Goal: Information Seeking & Learning: Learn about a topic

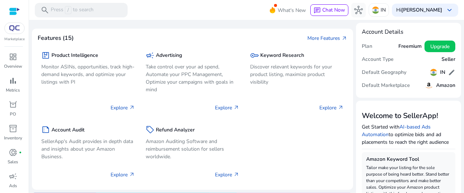
click at [14, 32] on div at bounding box center [14, 28] width 20 height 12
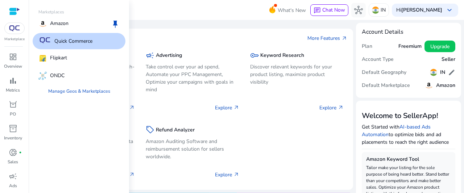
drag, startPoint x: 102, startPoint y: 44, endPoint x: 107, endPoint y: 43, distance: 5.1
click at [107, 43] on div "Quick Commerce" at bounding box center [79, 41] width 93 height 16
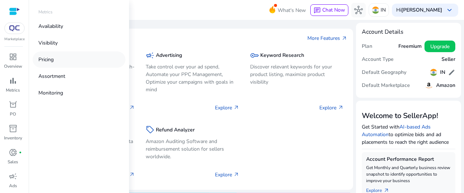
click at [111, 62] on link "Pricing" at bounding box center [79, 59] width 93 height 16
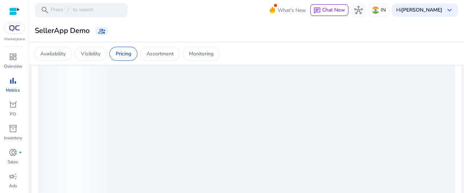
scroll to position [109, 0]
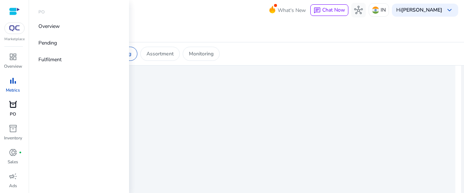
click at [7, 104] on div "orders" at bounding box center [13, 105] width 20 height 12
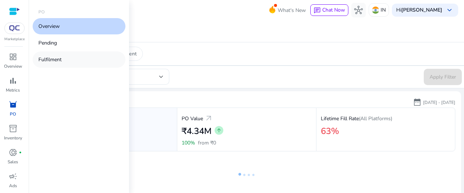
click at [45, 52] on link "Fulfilment" at bounding box center [79, 59] width 93 height 16
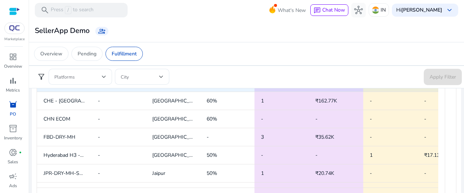
scroll to position [307, 0]
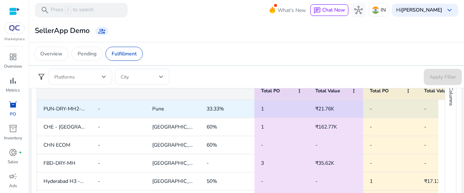
click at [245, 109] on span "33.33%" at bounding box center [227, 108] width 41 height 15
click at [342, 107] on span "₹21.76K" at bounding box center [335, 108] width 41 height 15
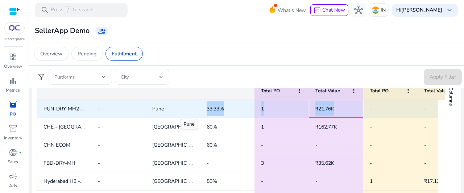
drag, startPoint x: 341, startPoint y: 107, endPoint x: 181, endPoint y: 112, distance: 159.9
click at [181, 112] on div "PUN-DRY-MH2-KOREGAON - Pune 33.33% 1 ₹21.76K - - -" at bounding box center [309, 109] width 544 height 18
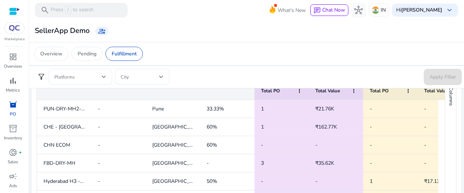
click at [238, 44] on div "Overview Pending Fulfillment" at bounding box center [246, 54] width 436 height 24
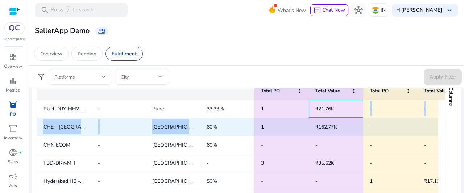
drag, startPoint x: 356, startPoint y: 110, endPoint x: 203, endPoint y: 128, distance: 153.4
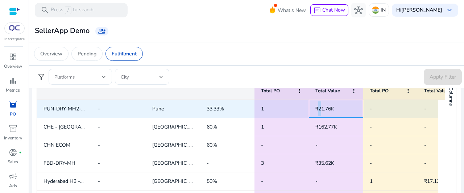
click at [316, 105] on span "₹21.76K" at bounding box center [335, 108] width 41 height 15
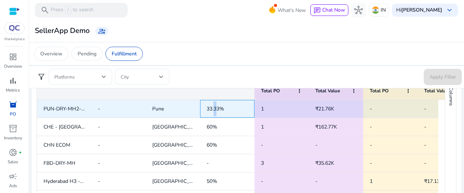
click at [215, 110] on span "33.33%" at bounding box center [215, 108] width 17 height 7
drag, startPoint x: 204, startPoint y: 109, endPoint x: 266, endPoint y: 108, distance: 61.3
click at [262, 109] on div "PUN-DRY-MH2-KOREGAON - Pune 33.33% 1 ₹21.76K - - -" at bounding box center [309, 109] width 544 height 18
click at [370, 101] on div "-" at bounding box center [390, 108] width 41 height 17
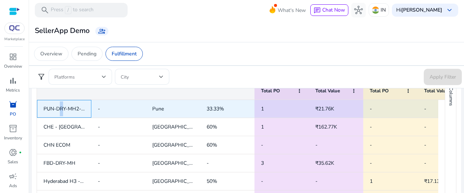
click at [61, 109] on span "PUN-DRY-MH2-[GEOGRAPHIC_DATA]" at bounding box center [87, 108] width 89 height 7
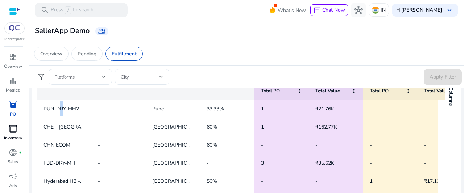
click at [17, 129] on span "inventory_2" at bounding box center [13, 128] width 9 height 9
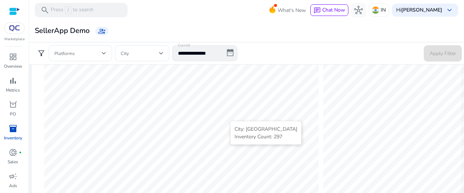
scroll to position [288, 0]
click at [21, 155] on div "donut_small fiber_manual_record" at bounding box center [13, 153] width 20 height 12
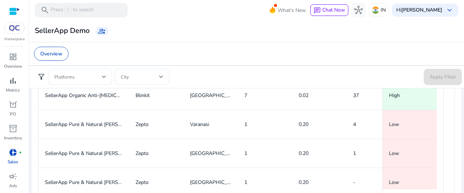
scroll to position [217, 0]
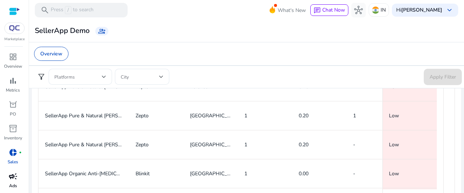
click at [10, 181] on span "campaign" at bounding box center [13, 176] width 9 height 9
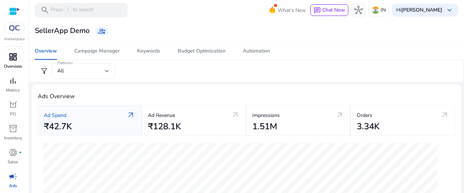
click at [17, 75] on div "bar_chart" at bounding box center [13, 81] width 20 height 12
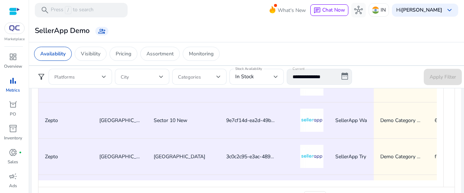
scroll to position [577, 0]
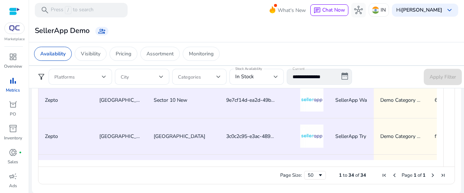
click at [75, 56] on div "Availability Visibility Pricing Assortment Monitoring" at bounding box center [127, 54] width 186 height 14
click at [86, 59] on div "Visibility" at bounding box center [91, 54] width 32 height 14
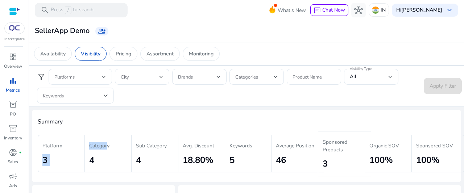
drag, startPoint x: 107, startPoint y: 160, endPoint x: 78, endPoint y: 163, distance: 29.6
click at [78, 163] on div "Platform 3 Category 4 Sub Category 4 Avg. Discount 18.80% Keywords 5 Average Po…" at bounding box center [247, 153] width 418 height 45
drag, startPoint x: 102, startPoint y: 181, endPoint x: 101, endPoint y: 176, distance: 4.8
click at [101, 180] on div "Summary Platform 3 Category 4 Sub Category 4 Avg. Discount 18.80% Keywords 5 Av…" at bounding box center [246, 146] width 429 height 72
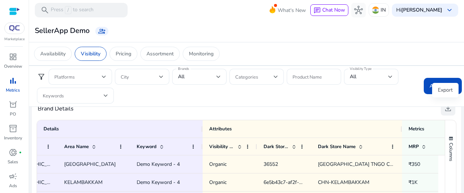
click at [452, 112] on button "download" at bounding box center [448, 108] width 14 height 14
